Goal: Answer question/provide support

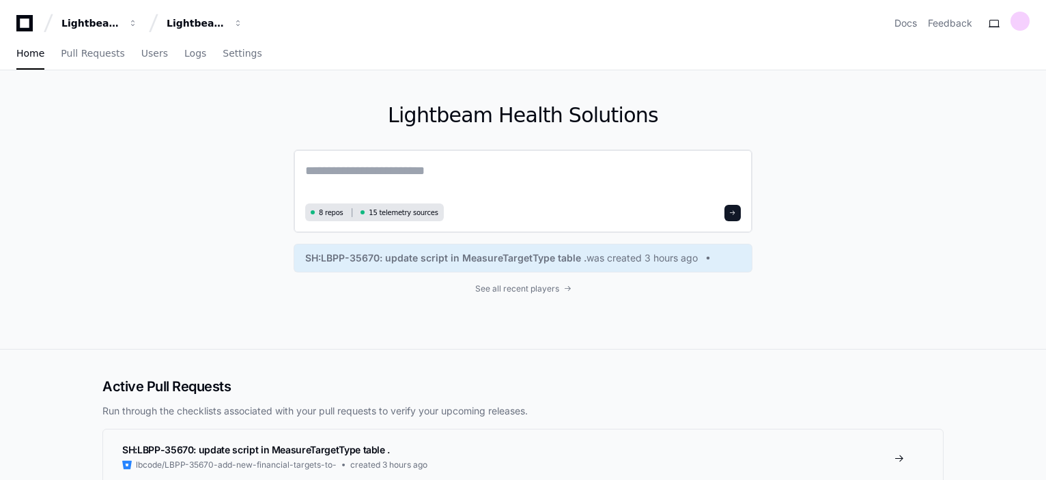
drag, startPoint x: 734, startPoint y: 218, endPoint x: 734, endPoint y: 210, distance: 7.5
click at [734, 210] on button at bounding box center [732, 213] width 16 height 16
click at [532, 289] on span "See all recent players" at bounding box center [517, 288] width 84 height 11
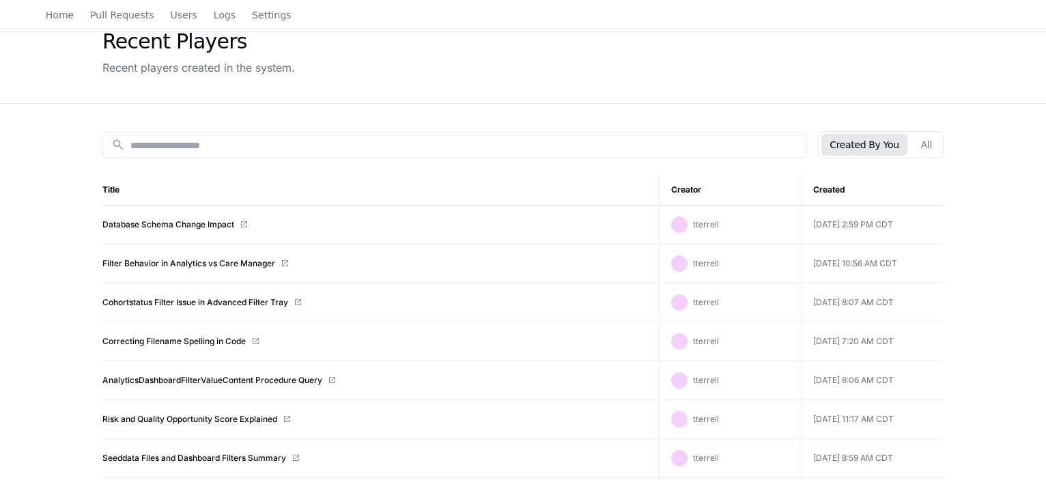
scroll to position [23, 0]
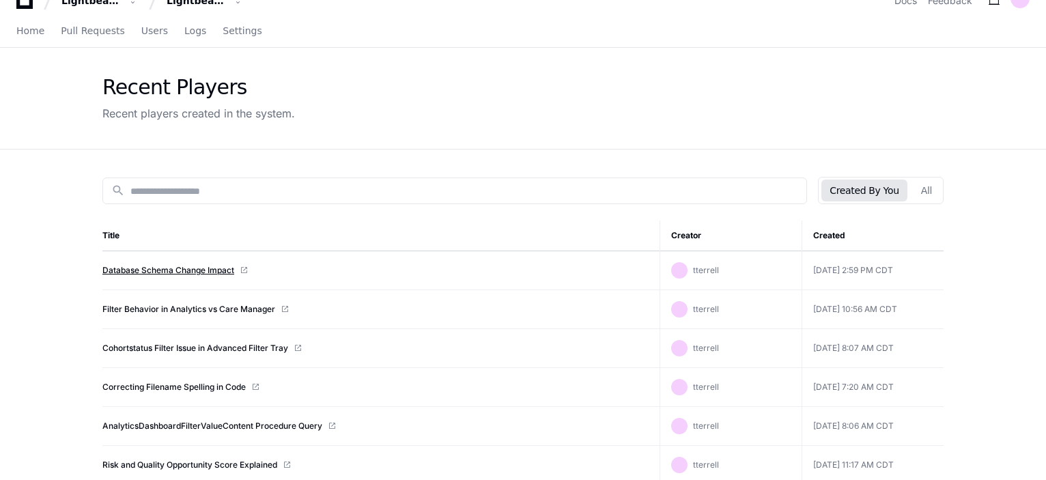
click at [190, 271] on link "Database Schema Change Impact" at bounding box center [168, 270] width 132 height 11
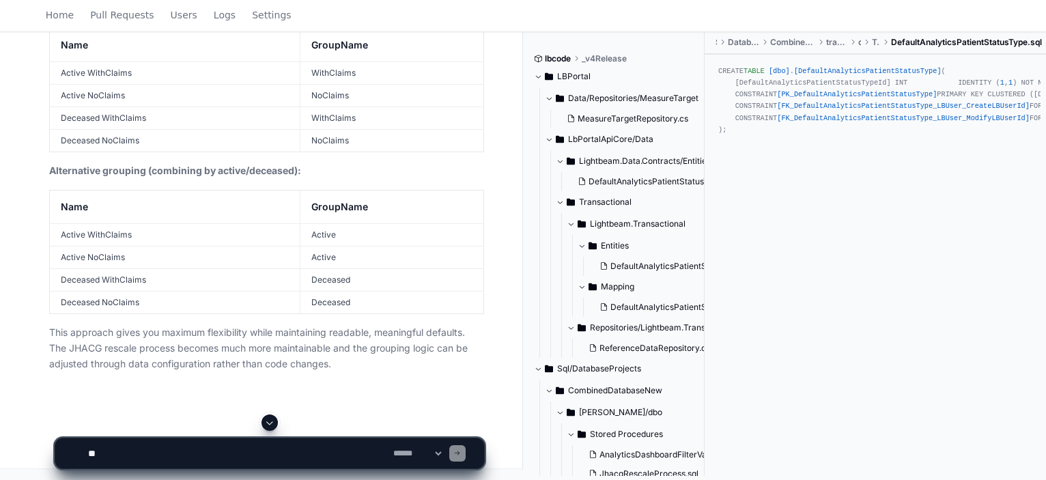
scroll to position [6047, 0]
click at [204, 455] on textarea at bounding box center [237, 453] width 305 height 30
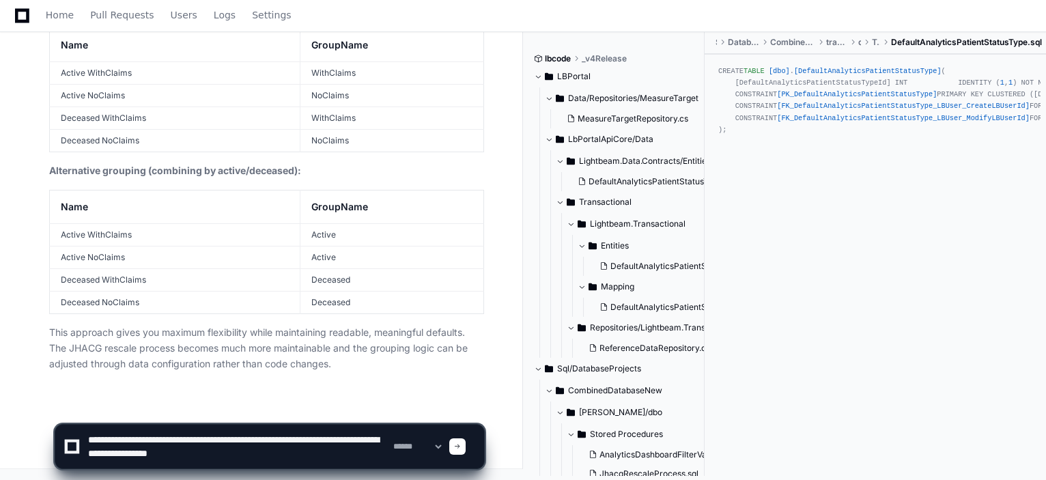
type textarea "**********"
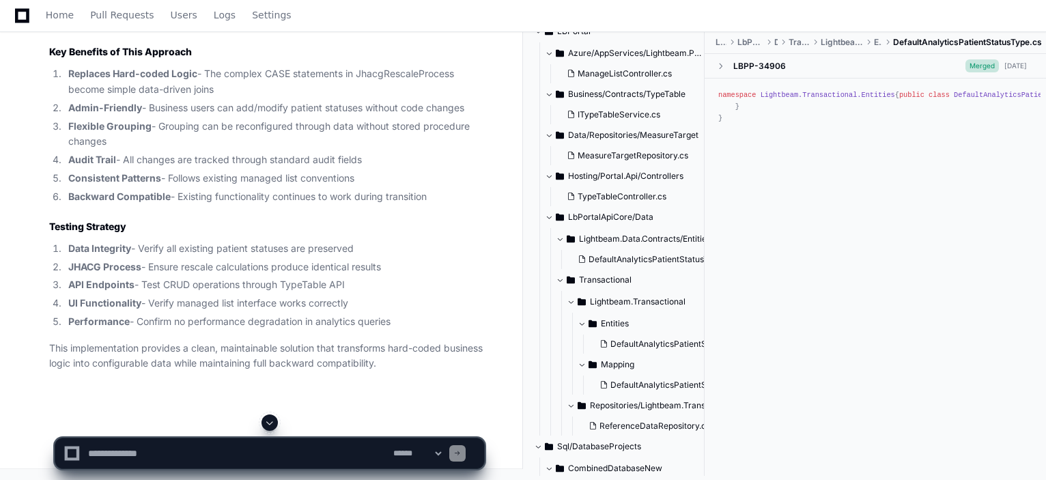
scroll to position [9600, 0]
click at [188, 452] on textarea at bounding box center [237, 453] width 305 height 30
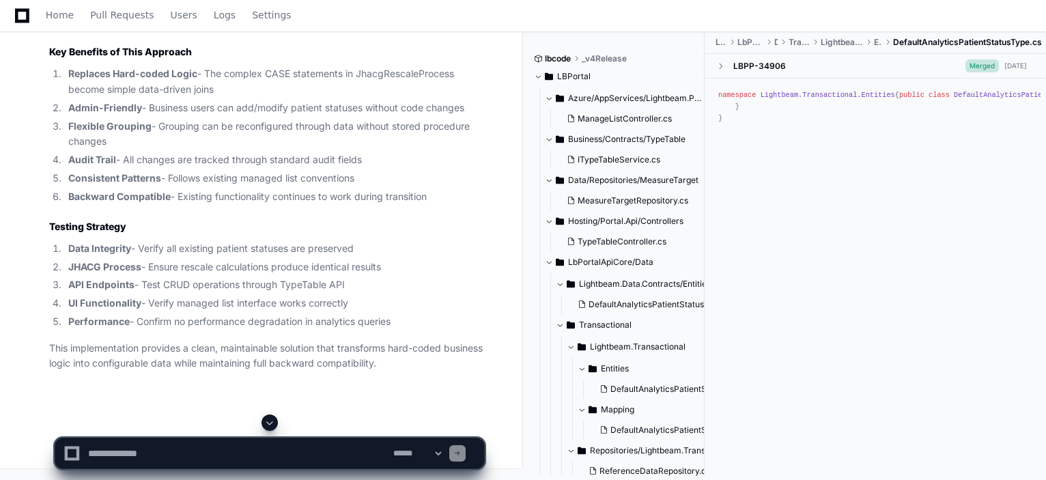
scroll to position [9282, 0]
click at [191, 433] on app-app-chat-input "**********" at bounding box center [270, 441] width 430 height 55
click at [235, 455] on textarea at bounding box center [237, 453] width 305 height 30
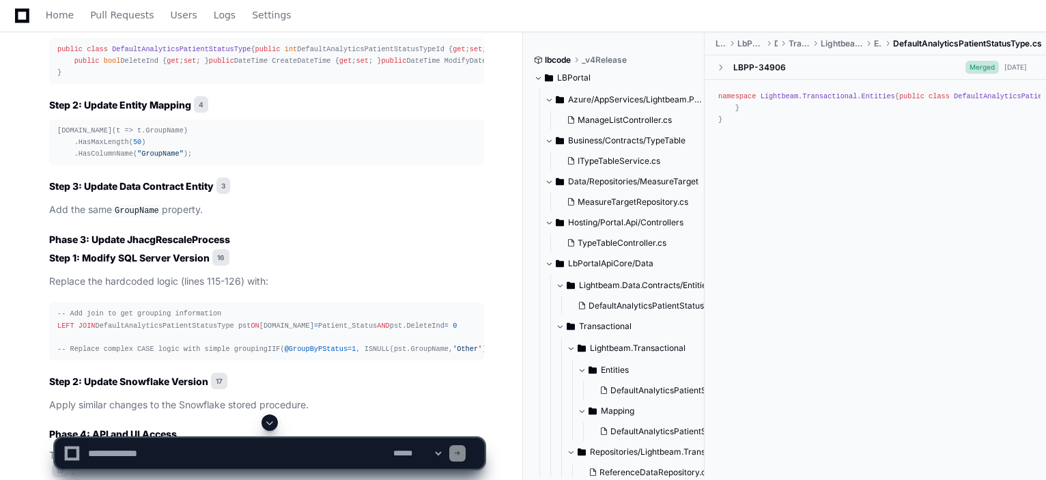
scroll to position [7871, 0]
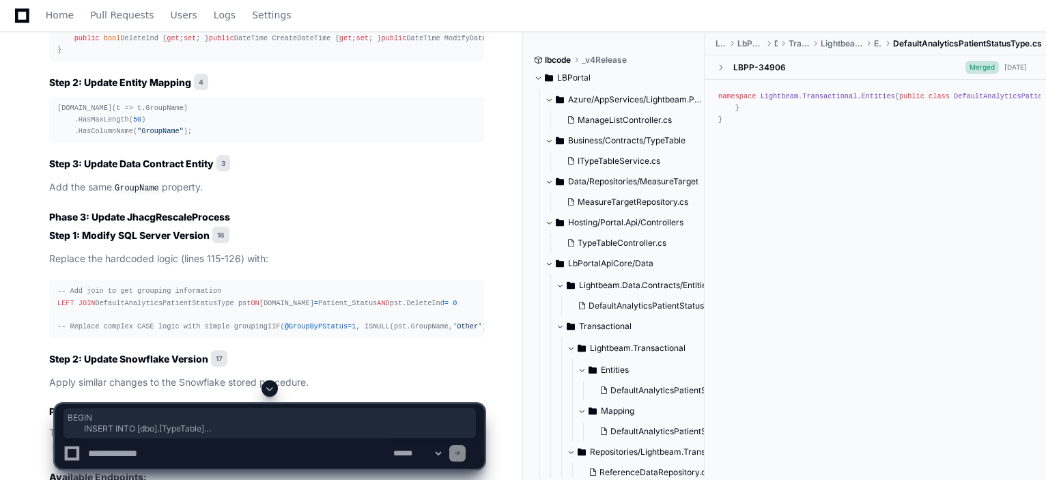
drag, startPoint x: 77, startPoint y: 389, endPoint x: 46, endPoint y: 53, distance: 337.2
click at [46, 53] on div "20241126-ManageList-AddProviderInsightsPatientStatus.sql 18 vwPortal_DefaultAna…" at bounding box center [253, 204] width 462 height 2053
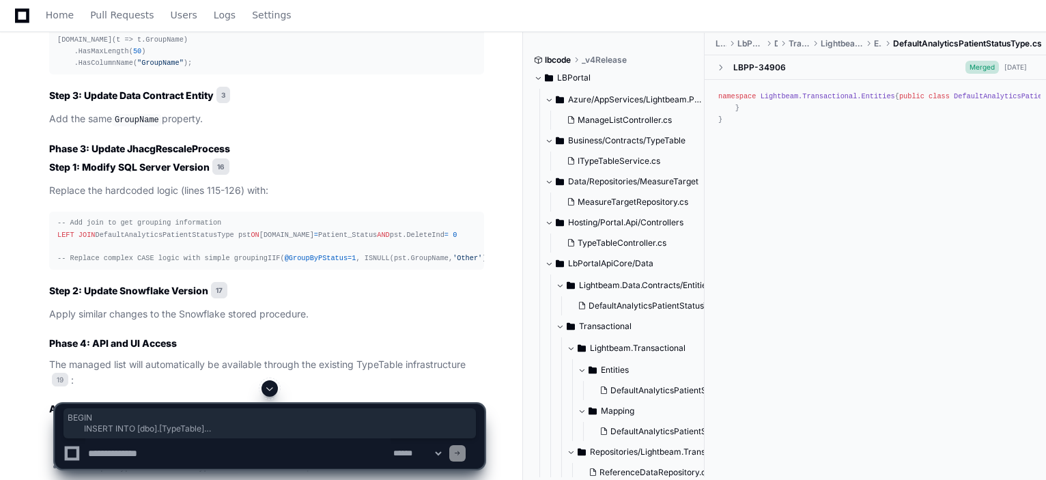
scroll to position [7962, 0]
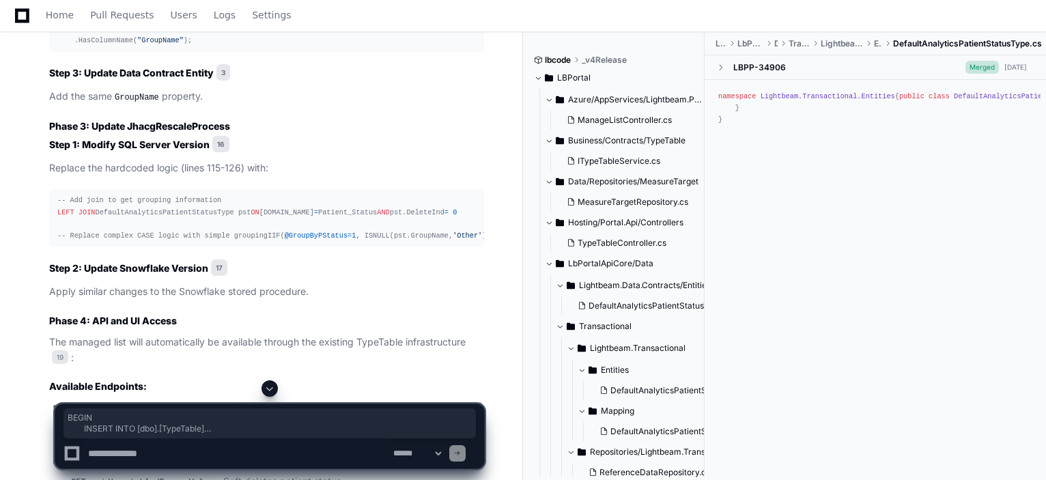
drag, startPoint x: 94, startPoint y: 286, endPoint x: 38, endPoint y: 48, distance: 244.0
click at [38, 48] on div "20241126-ManageList-AddProviderInsightsPatientStatus.sql 18 vwPortal_DefaultAna…" at bounding box center [253, 113] width 462 height 2053
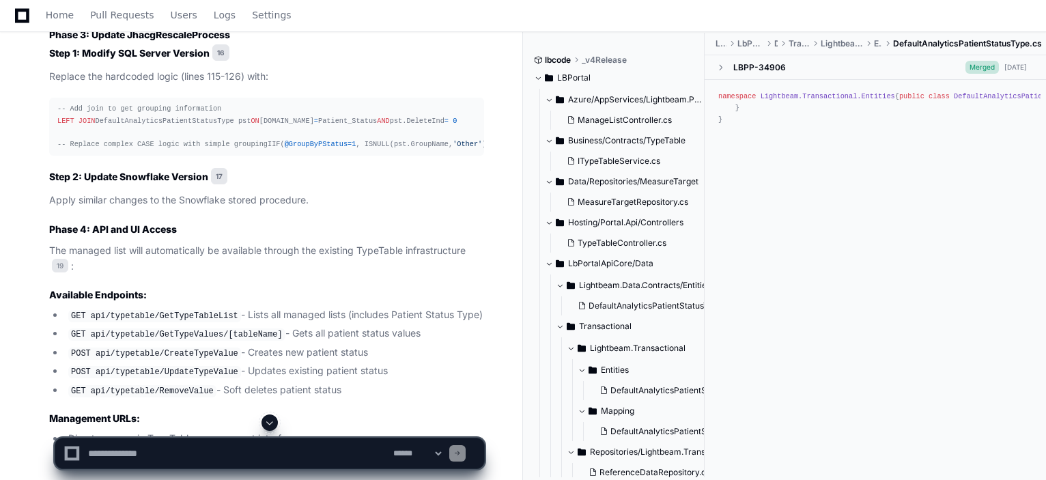
scroll to position [8076, 0]
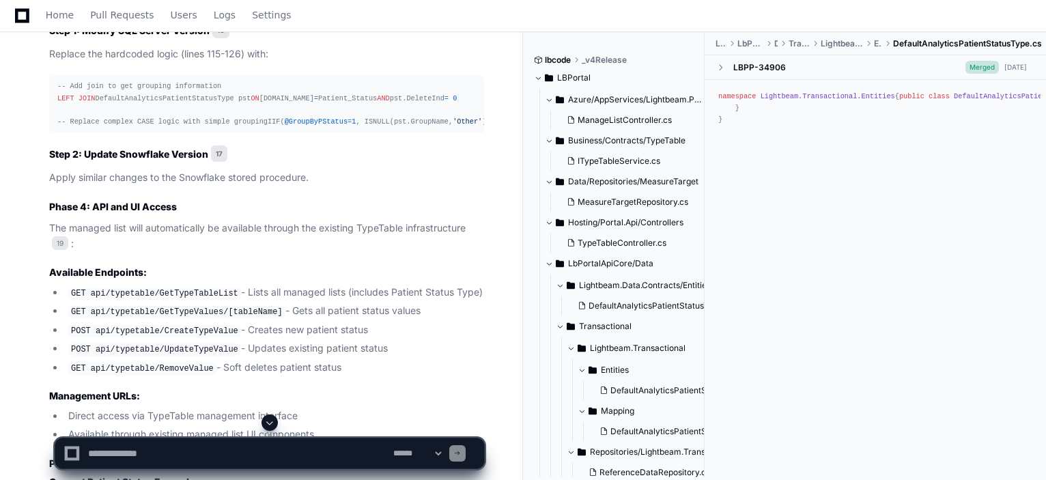
click at [145, 454] on textarea at bounding box center [237, 453] width 305 height 30
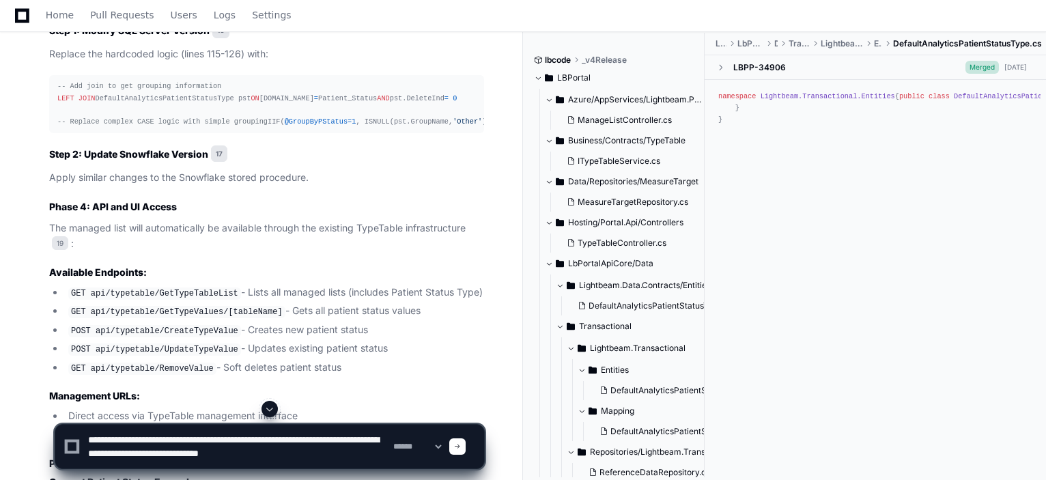
type textarea "**********"
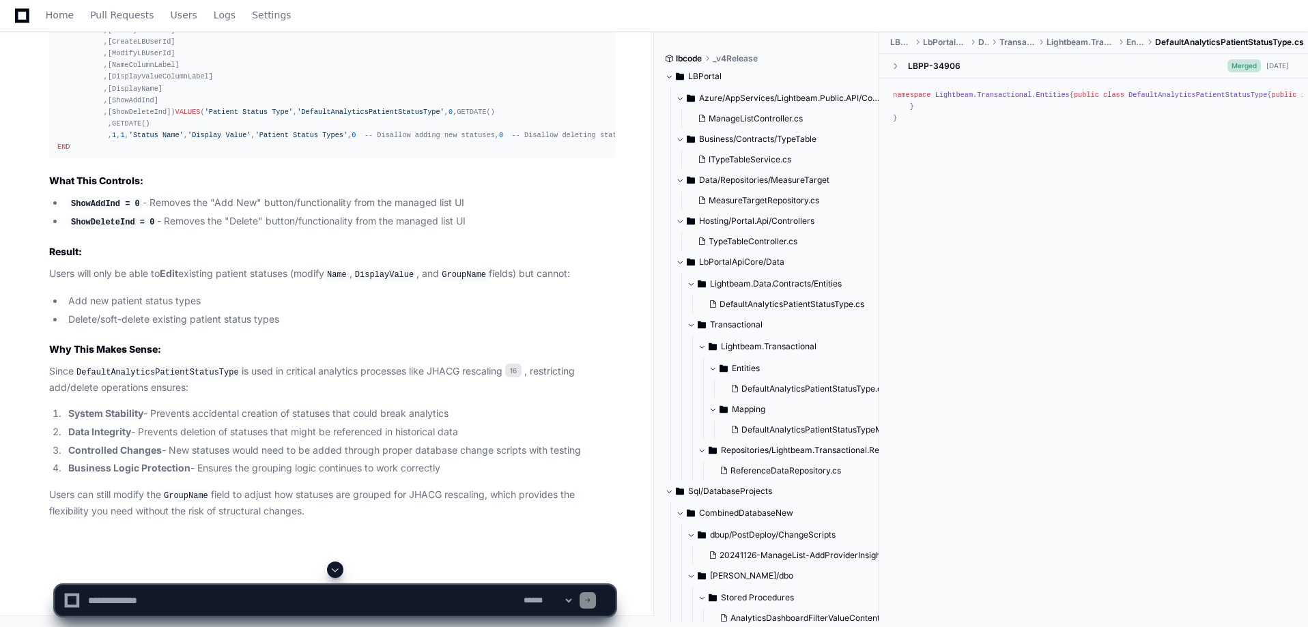
scroll to position [10250, 0]
click at [228, 479] on textarea at bounding box center [302, 601] width 435 height 30
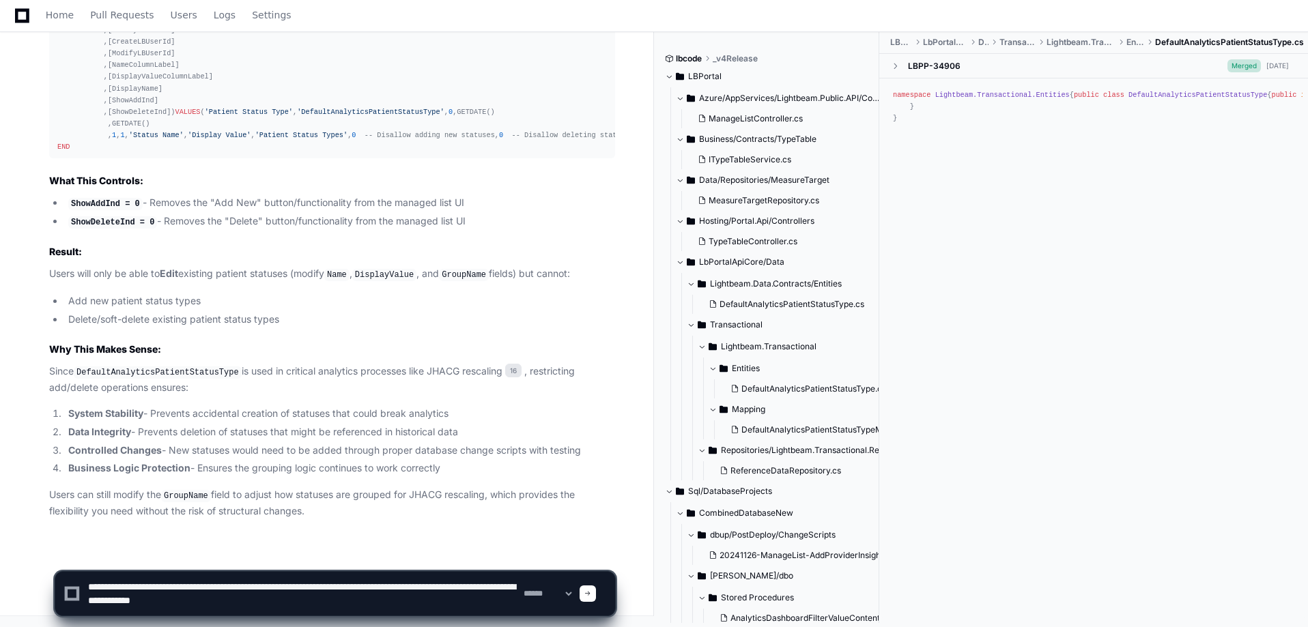
type textarea "**********"
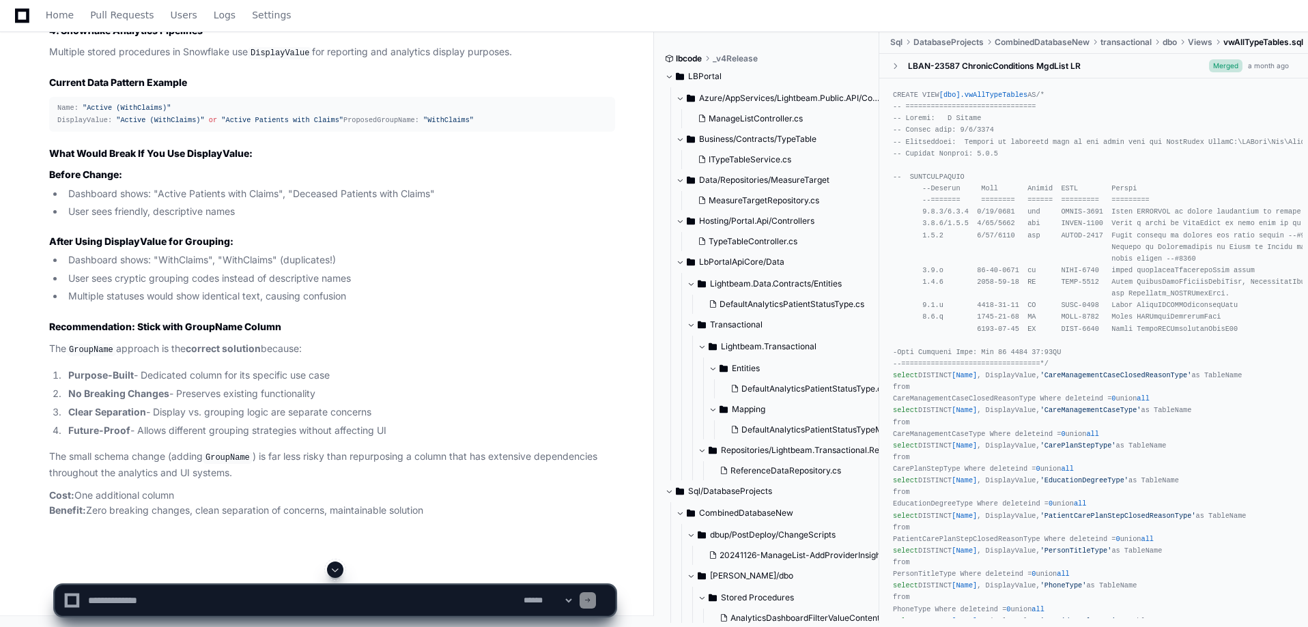
scroll to position [11573, 0]
click at [174, 479] on textarea at bounding box center [302, 601] width 435 height 30
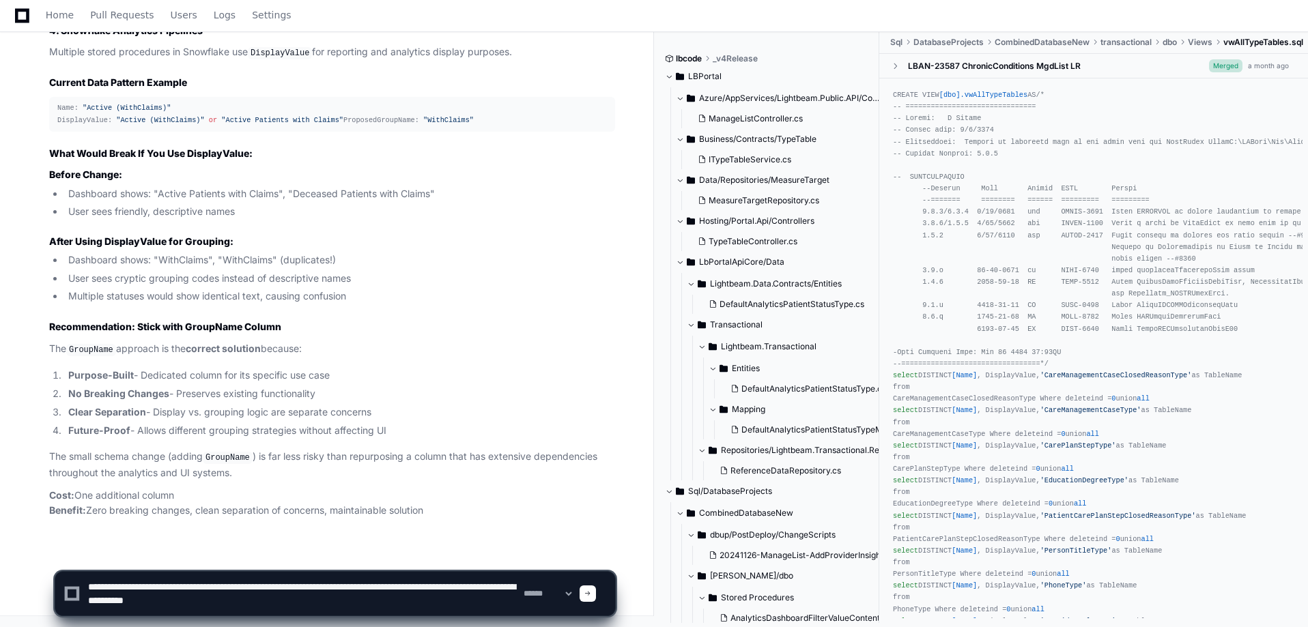
type textarea "**********"
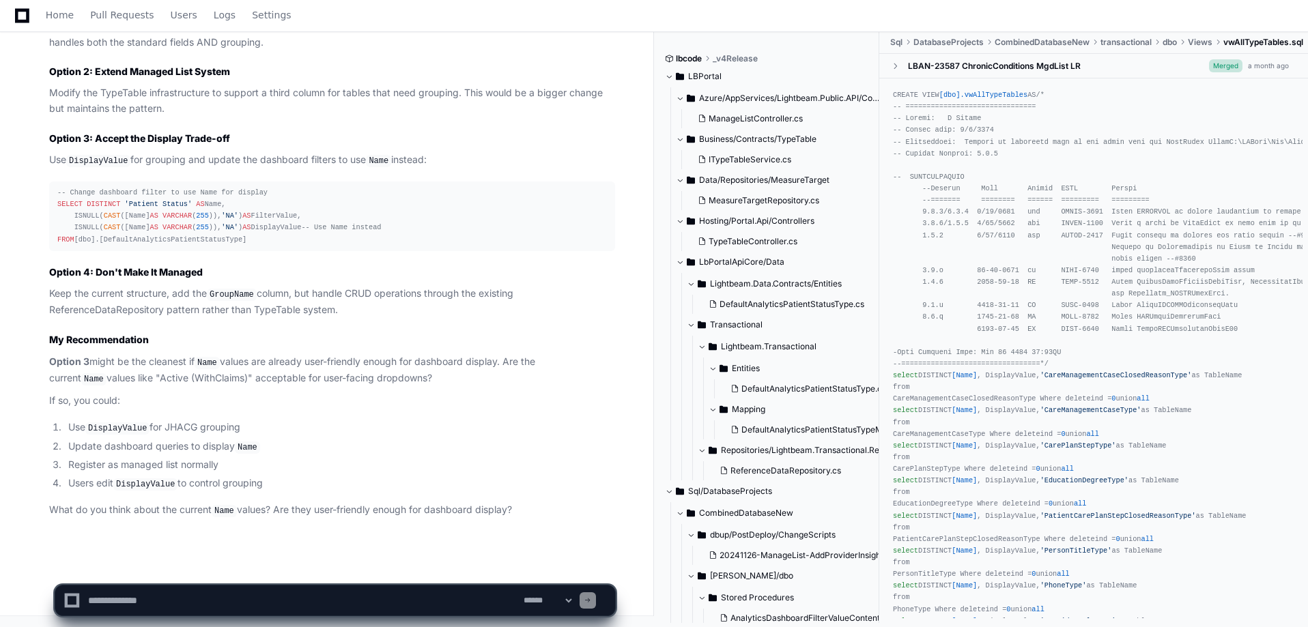
scroll to position [12715, 0]
click at [134, 479] on textarea at bounding box center [302, 601] width 435 height 30
type textarea "**********"
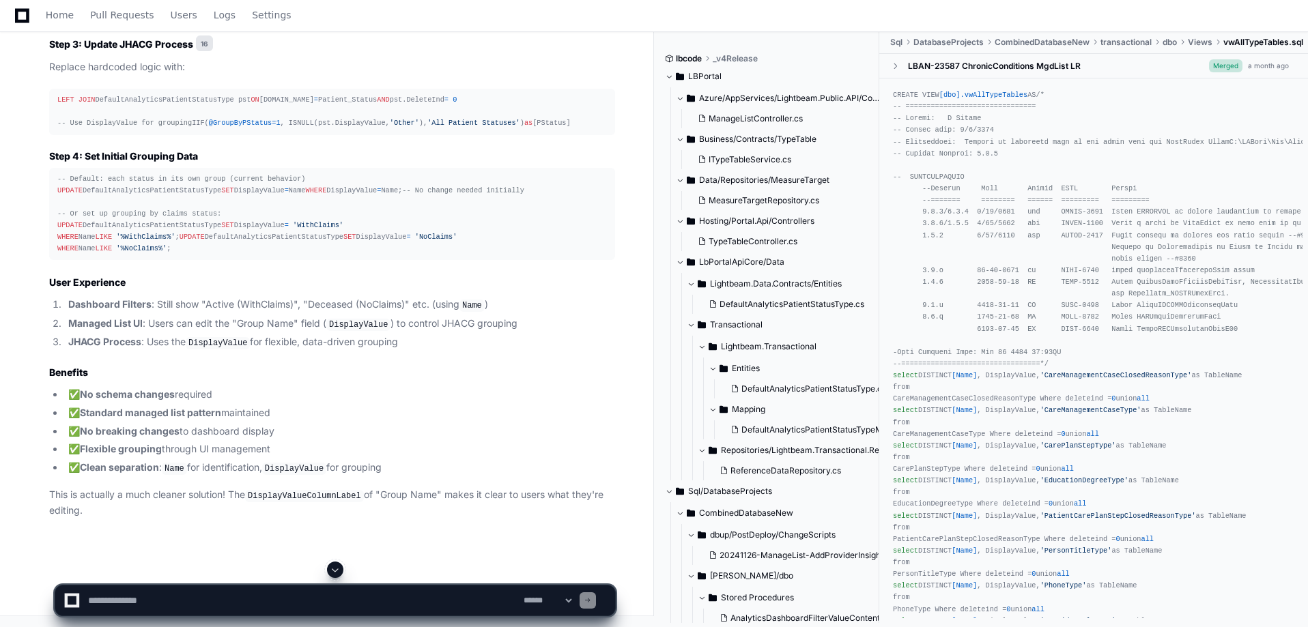
scroll to position [13994, 0]
click at [200, 479] on textarea at bounding box center [302, 601] width 435 height 30
type textarea "*"
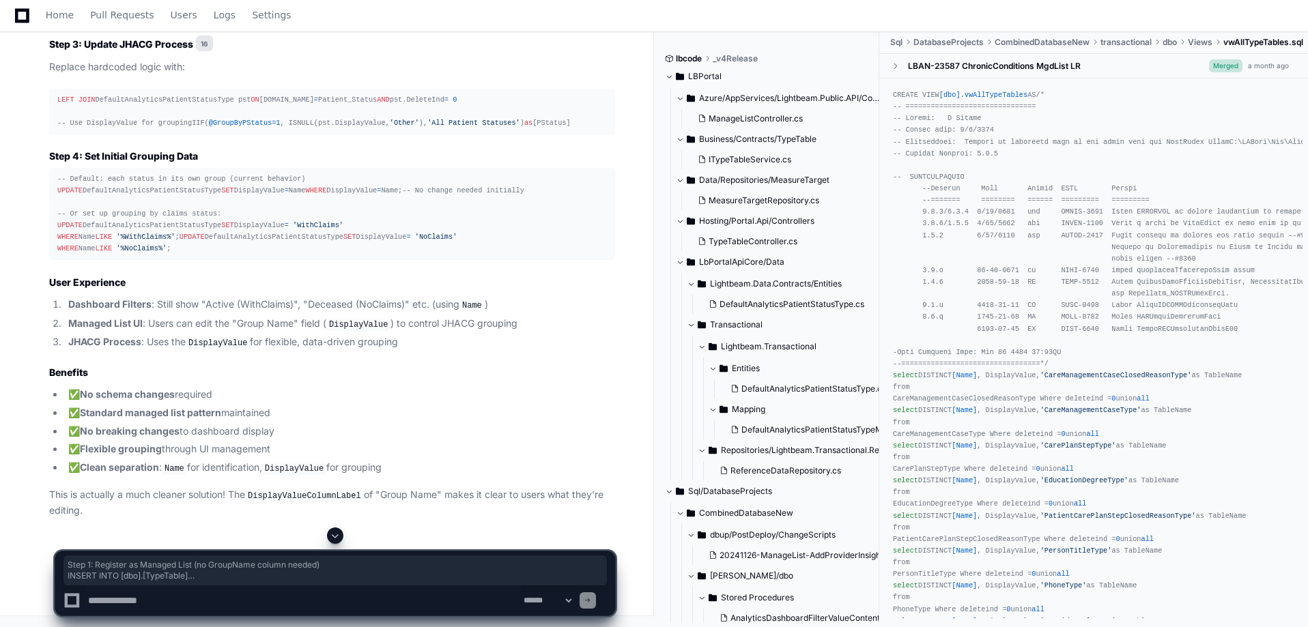
drag, startPoint x: 50, startPoint y: 203, endPoint x: 331, endPoint y: 299, distance: 297.0
click at [331, 299] on article "Perfect! That changes everything. If Name and DisplayValue are typically exactl…" at bounding box center [332, 63] width 566 height 911
copy article "Step 1: Register as Managed List (no GroupName column needed) INSERT INTO [dbo]…"
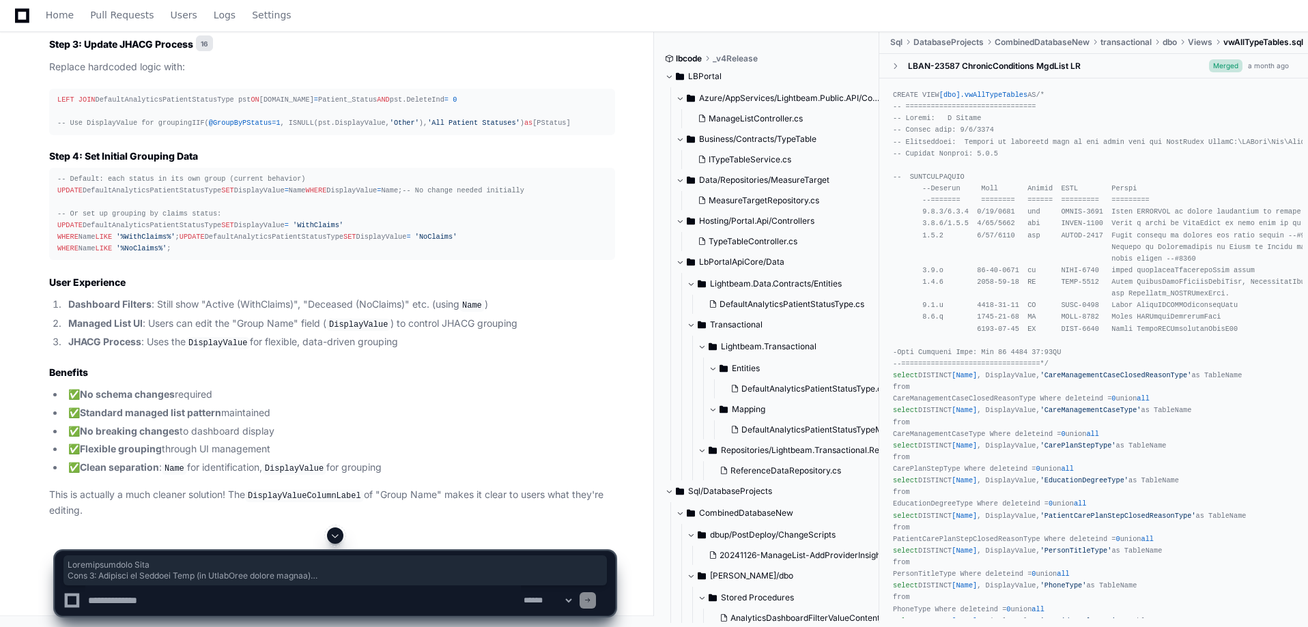
drag, startPoint x: 49, startPoint y: 68, endPoint x: 344, endPoint y: 506, distance: 528.2
click at [344, 479] on article "Perfect! That changes everything. If Name and DisplayValue are typically exactl…" at bounding box center [332, 63] width 566 height 911
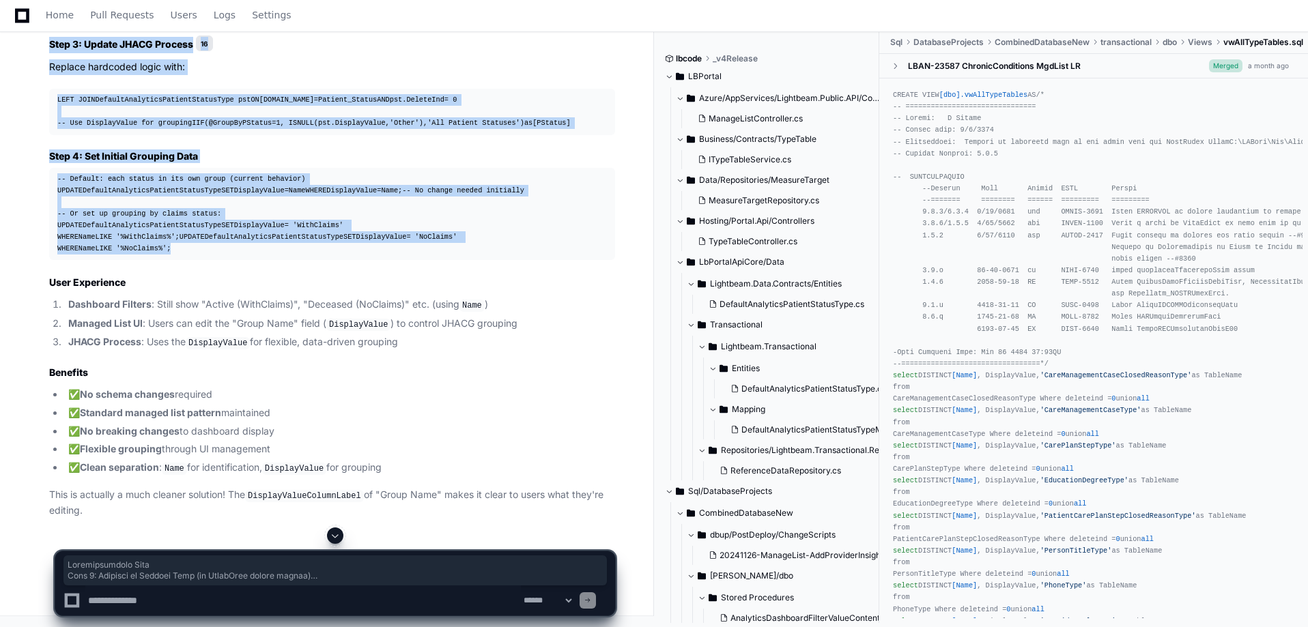
copy article "Implementation Plan Step 1: Register as Managed List (no GroupName column neede…"
click at [339, 149] on article "Perfect! That changes everything. If Name and DisplayValue are typically exactl…" at bounding box center [332, 63] width 566 height 911
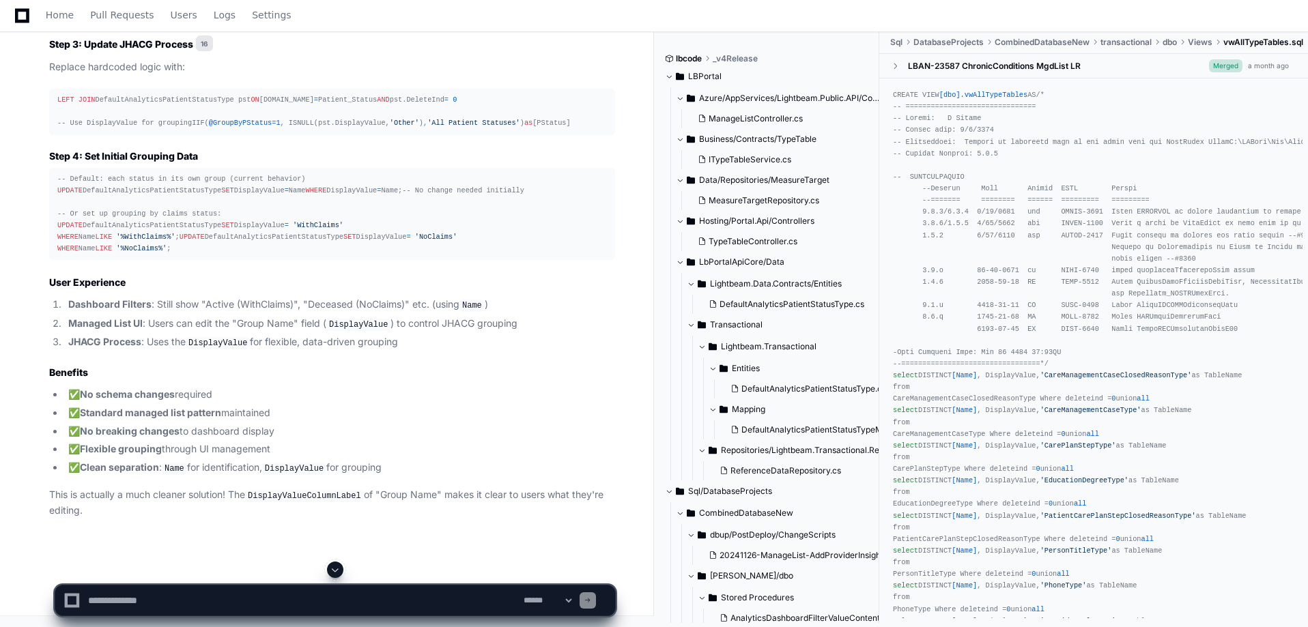
click at [198, 129] on div "LEFT JOIN DefaultAnalyticsPatientStatusType pst ON [DOMAIN_NAME] = Patient_Stat…" at bounding box center [331, 111] width 549 height 35
click at [247, 479] on textarea at bounding box center [302, 601] width 435 height 30
click at [205, 479] on textarea at bounding box center [302, 601] width 435 height 30
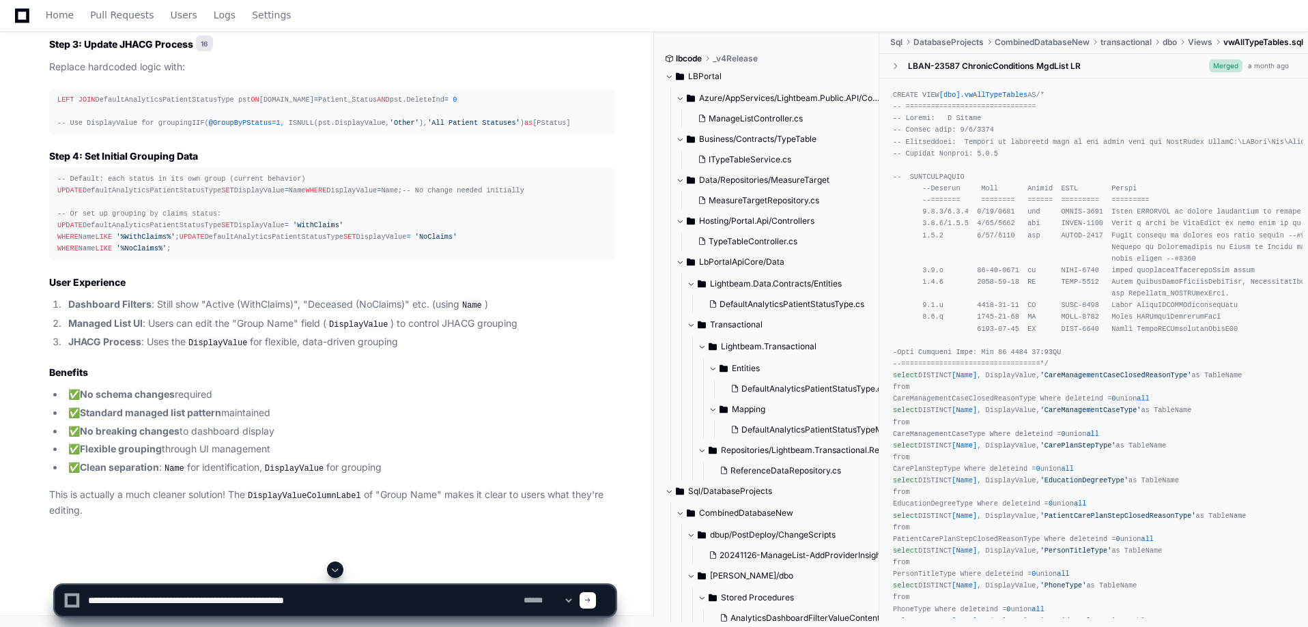
click at [241, 479] on textarea at bounding box center [302, 601] width 435 height 30
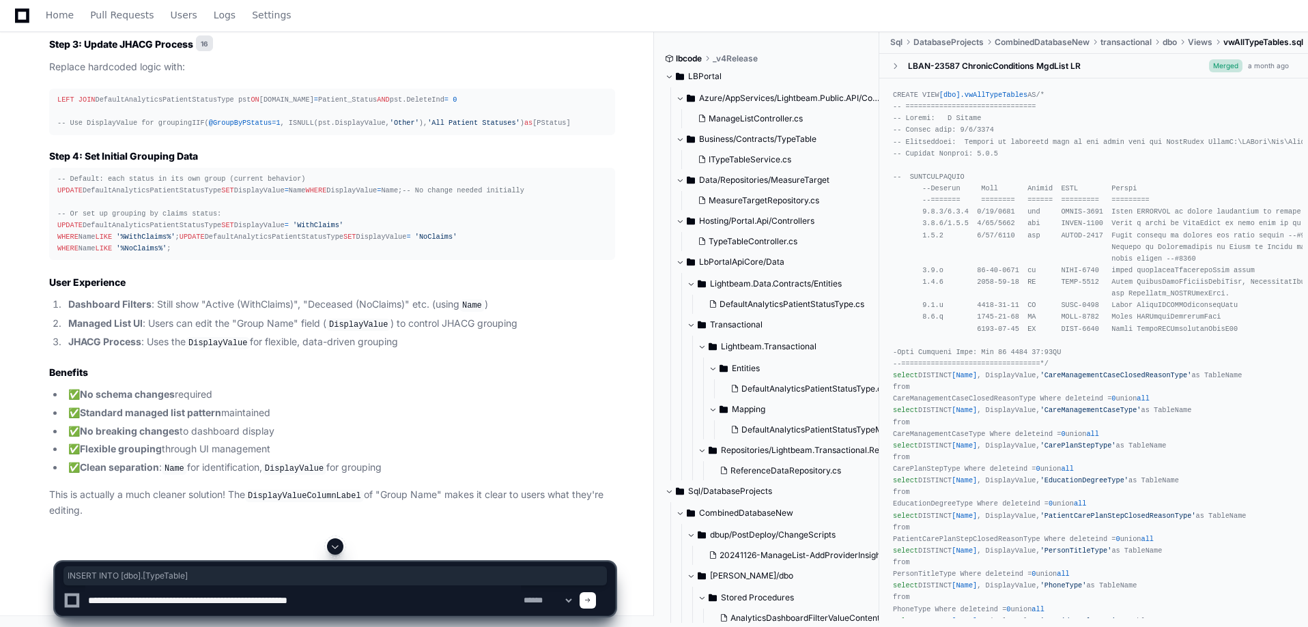
drag, startPoint x: 57, startPoint y: 246, endPoint x: 172, endPoint y: 246, distance: 114.7
copy div "INSERT INTO [dbo].[TypeTable]"
drag, startPoint x: 246, startPoint y: 602, endPoint x: 345, endPoint y: 601, distance: 98.3
click at [345, 479] on textarea at bounding box center [302, 601] width 435 height 30
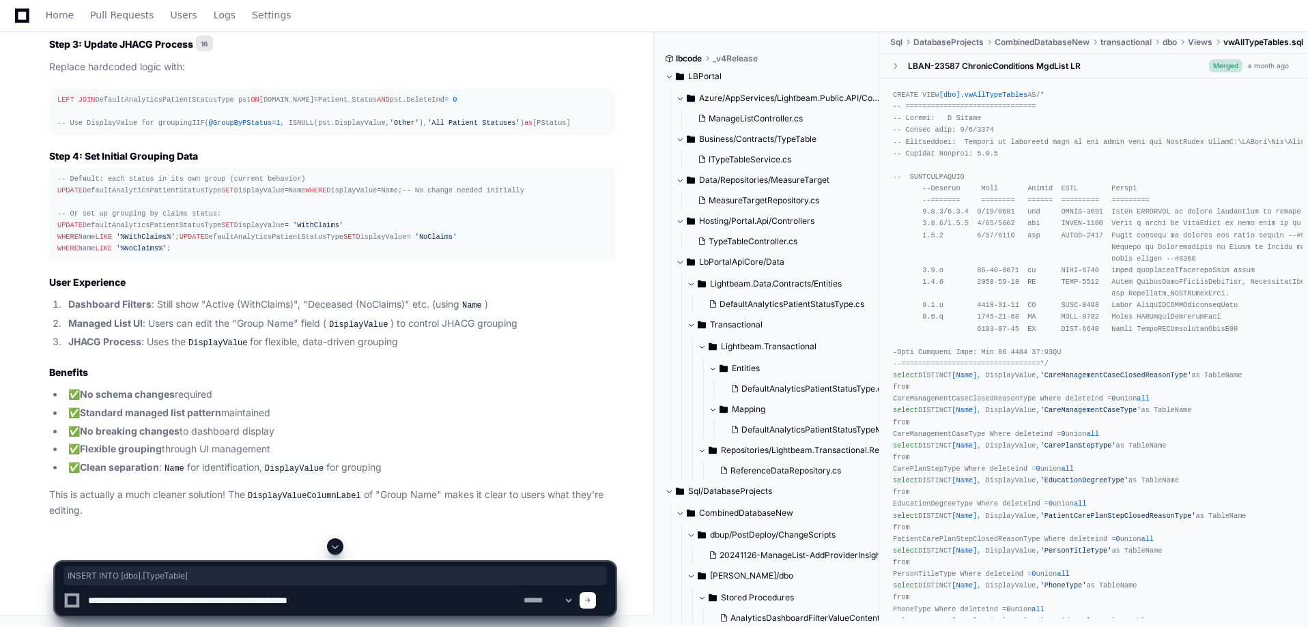
paste textarea "********"
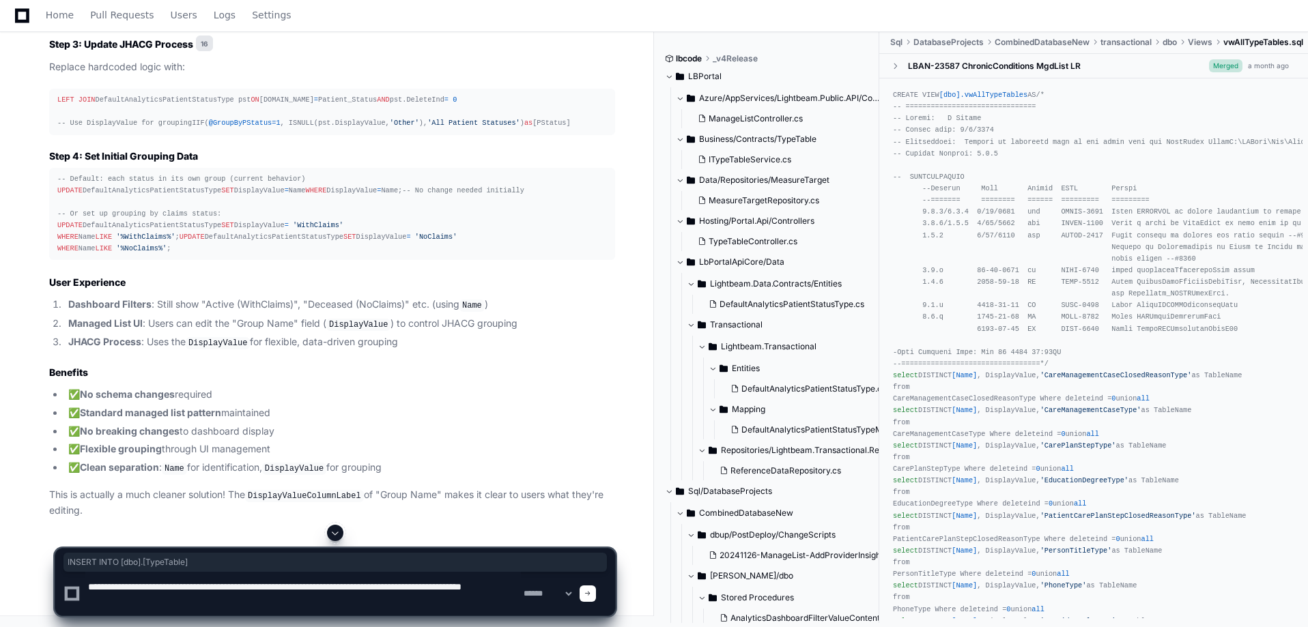
type textarea "**********"
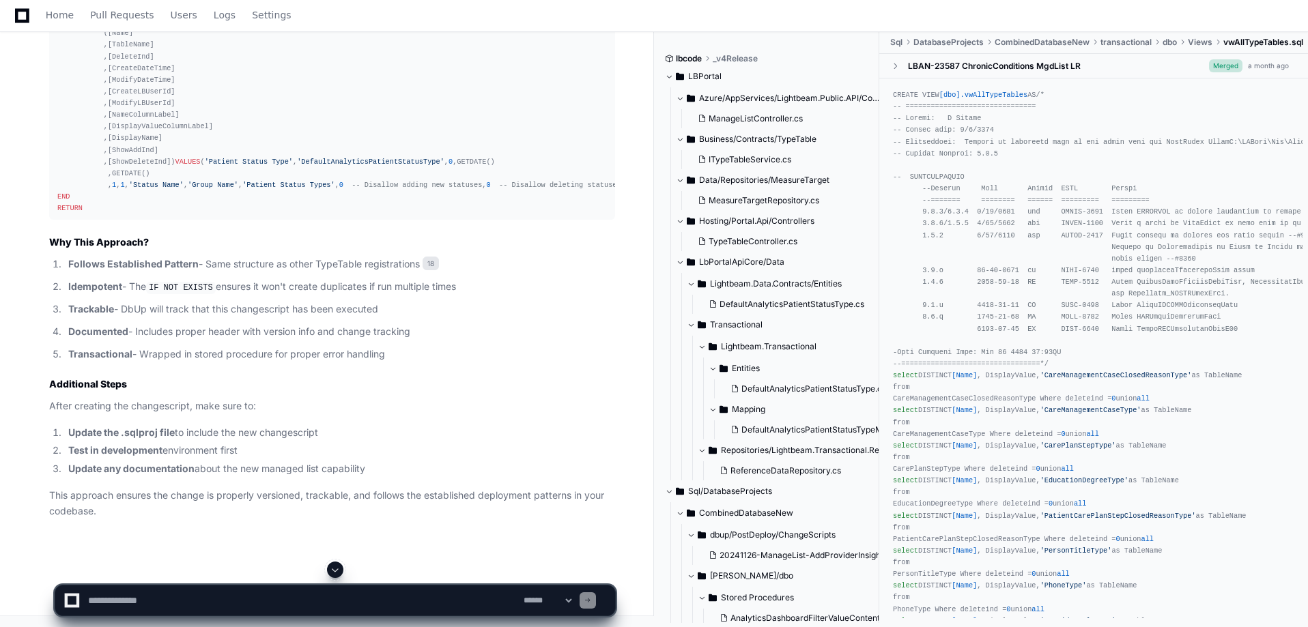
scroll to position [14669, 0]
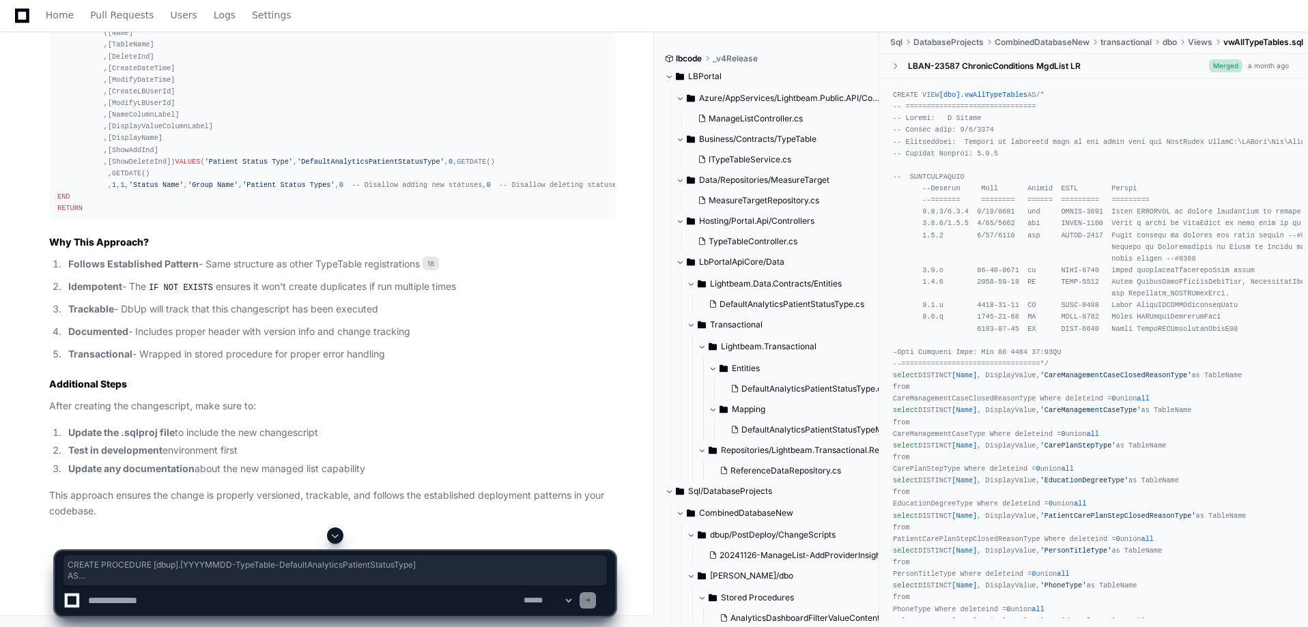
drag, startPoint x: 57, startPoint y: 276, endPoint x: 196, endPoint y: 508, distance: 269.7
click at [196, 214] on div "CREATE PROCEDURE [dbup].[YYYYMMDD - TypeTable - DefaultAnalyticsPatientStatusTy…" at bounding box center [331, 22] width 549 height 386
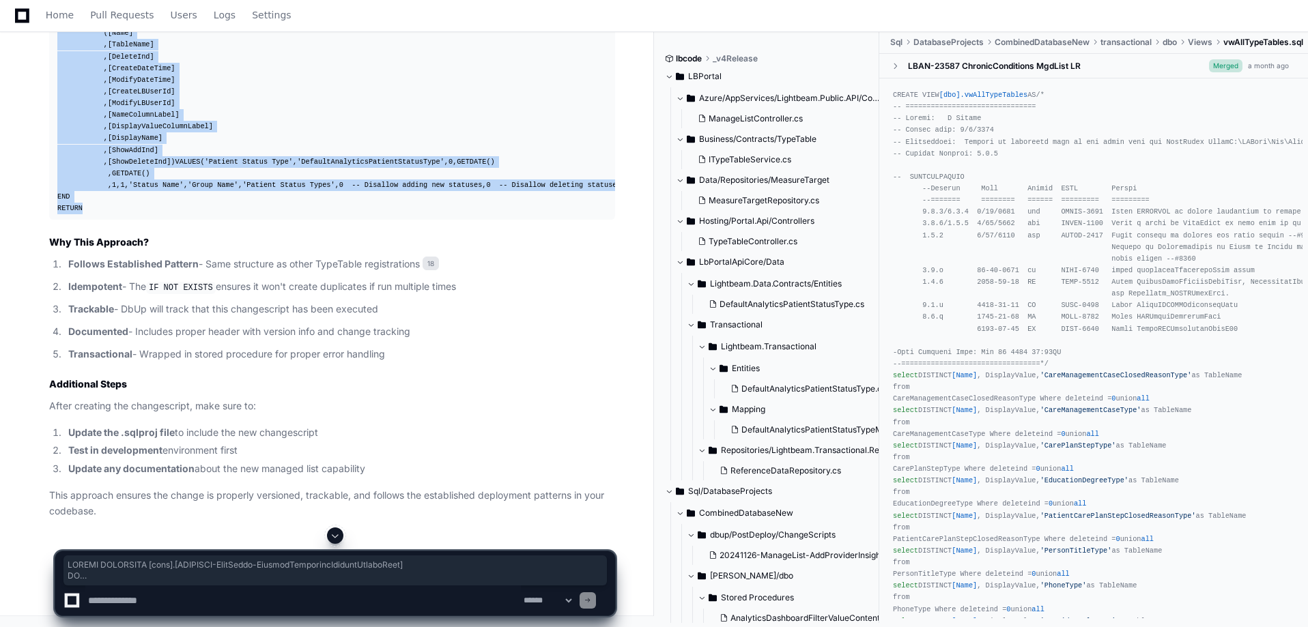
copy div "CREATE PROCEDURE [dbup].[YYYYMMDD - TypeTable - DefaultAnalyticsPatientStatusTy…"
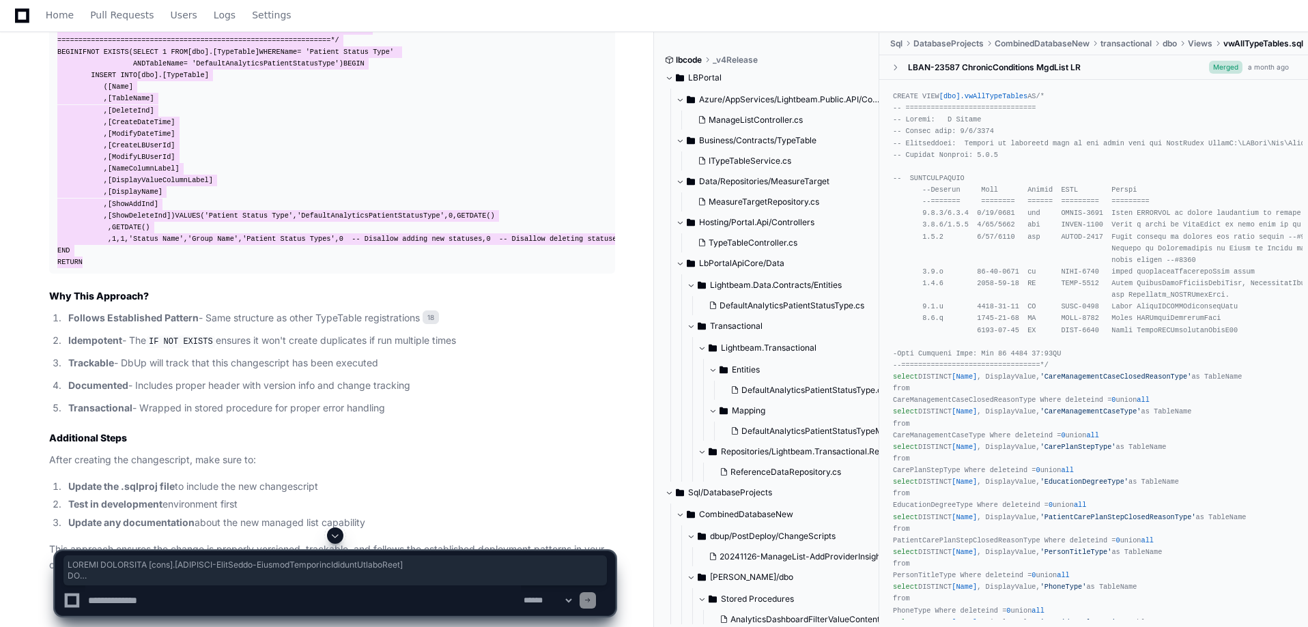
scroll to position [13760, 0]
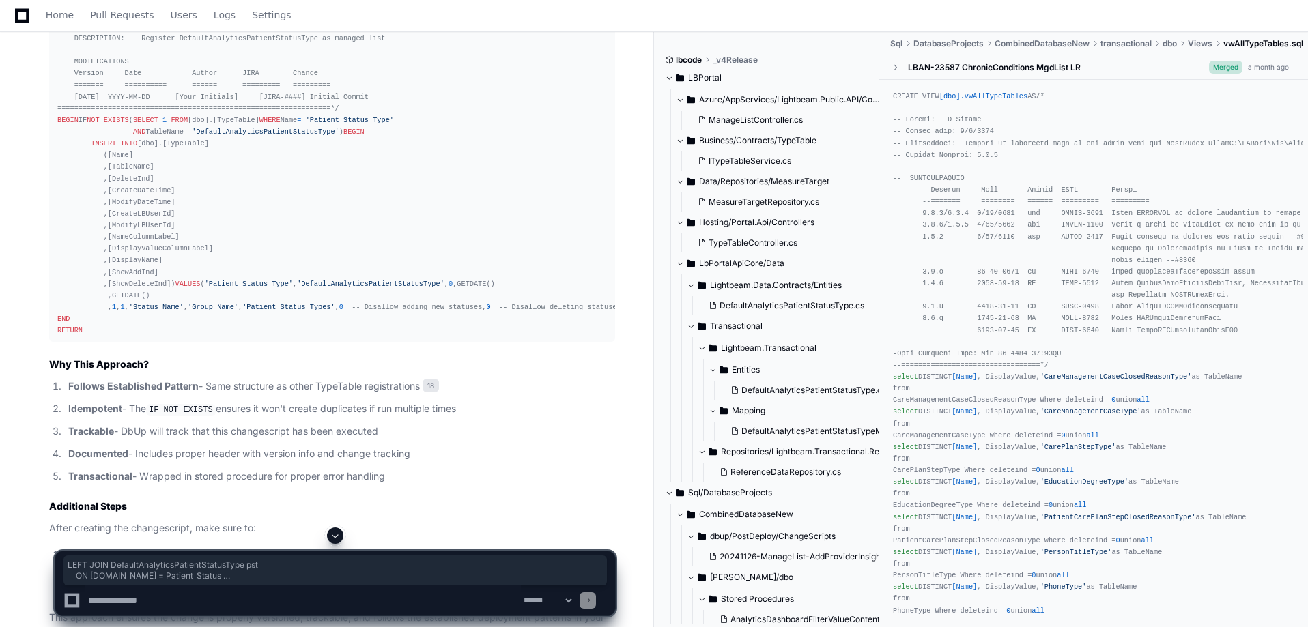
drag, startPoint x: 57, startPoint y: 233, endPoint x: 166, endPoint y: 257, distance: 111.3
copy div "LEFT JOIN DefaultAnalyticsPatientStatusType pst ON [DOMAIN_NAME] = Patient_Stat…"
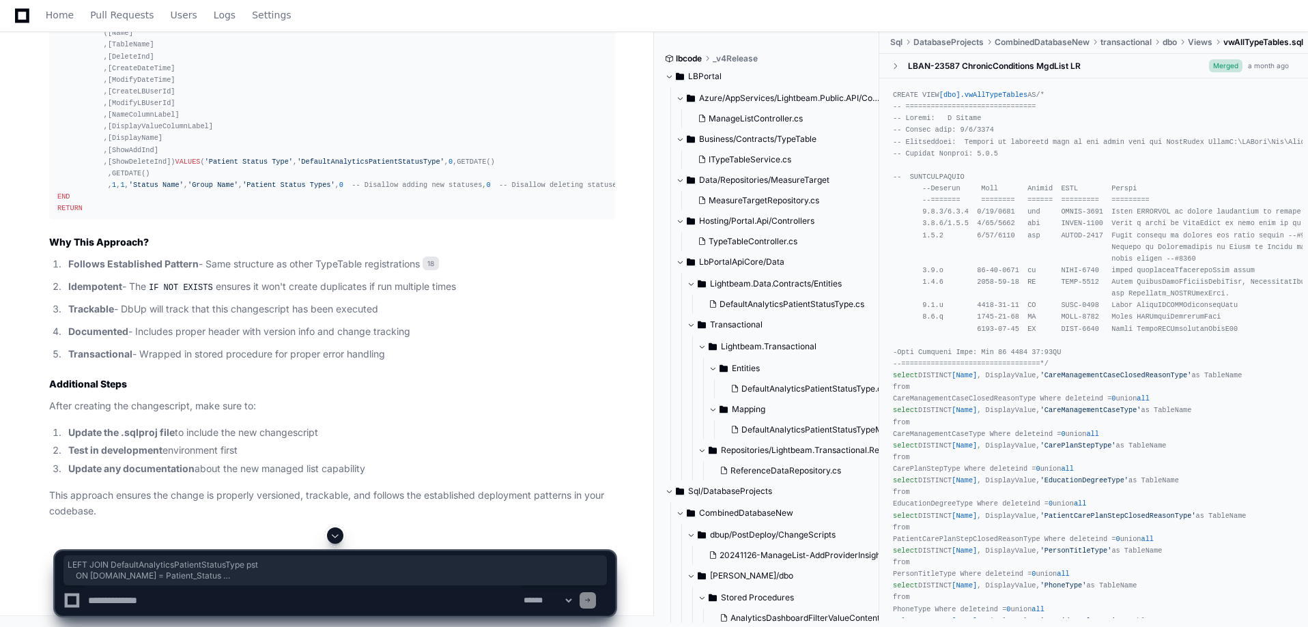
scroll to position [13828, 0]
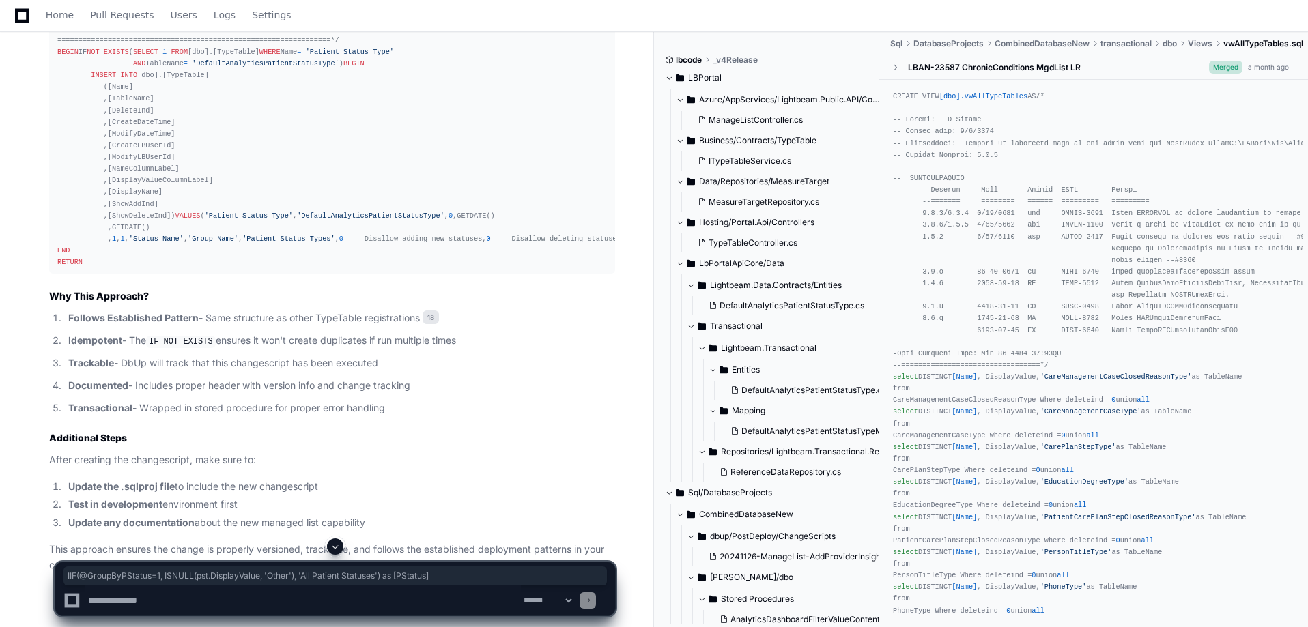
drag, startPoint x: 58, startPoint y: 221, endPoint x: 419, endPoint y: 220, distance: 361.1
copy div "IIF( @GroupByPStatus = 1 , ISNULL(pst.DisplayValue, 'Other' ), 'All Patient Sta…"
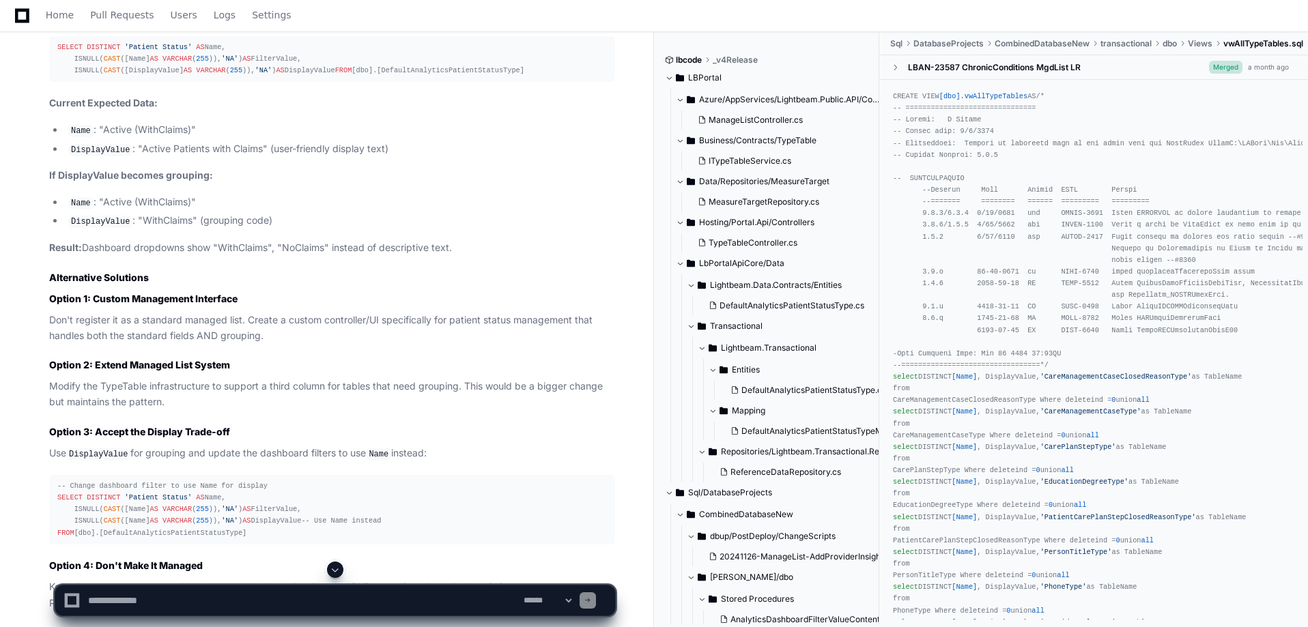
scroll to position [11302, 0]
